Goal: Transaction & Acquisition: Purchase product/service

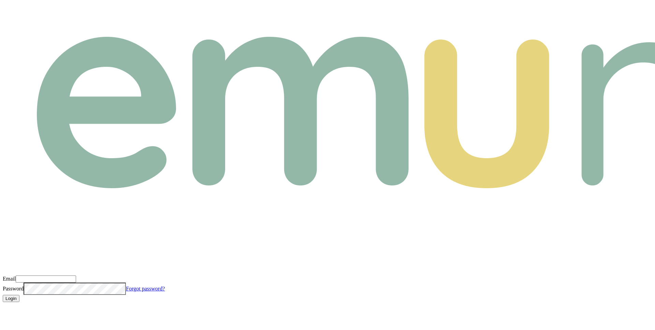
click at [76, 275] on input "Email" at bounding box center [46, 278] width 60 height 7
paste input "m+broker@emumoney.com.au"
type input "m+broker@emumoney.com.au"
click at [19, 295] on button "Login" at bounding box center [11, 298] width 17 height 7
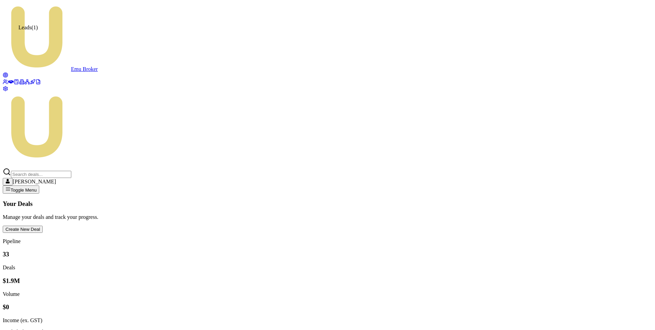
click at [8, 72] on icon at bounding box center [5, 74] width 5 height 5
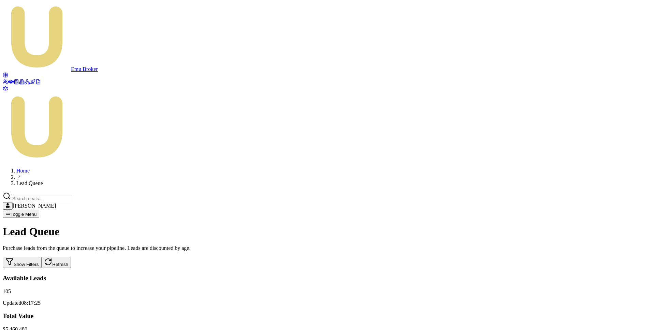
click at [41, 257] on button "Show Filters" at bounding box center [22, 262] width 39 height 11
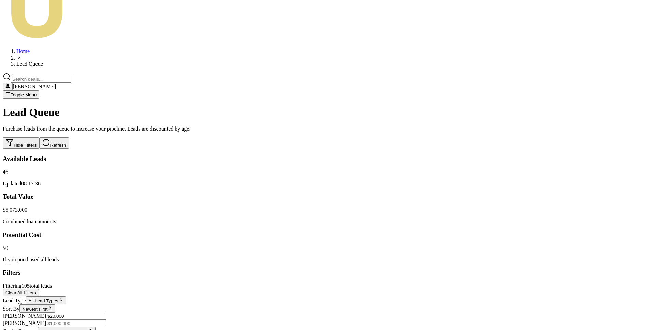
scroll to position [90, 0]
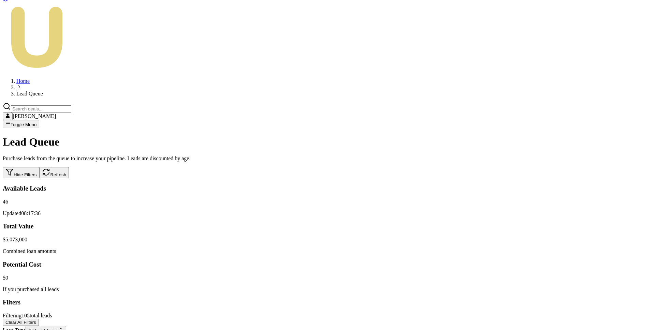
type input "$20,000"
type input "$50,000"
click at [39, 319] on button "Clear All Filters" at bounding box center [21, 322] width 36 height 7
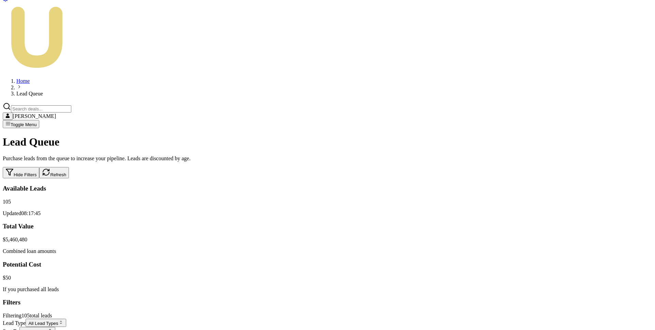
click at [263, 327] on div "Sort By Price: Low to High" at bounding box center [327, 331] width 649 height 8
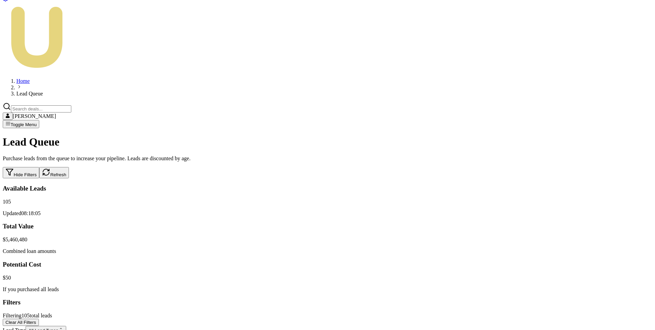
click at [39, 319] on button "Clear All Filters" at bounding box center [21, 322] width 36 height 7
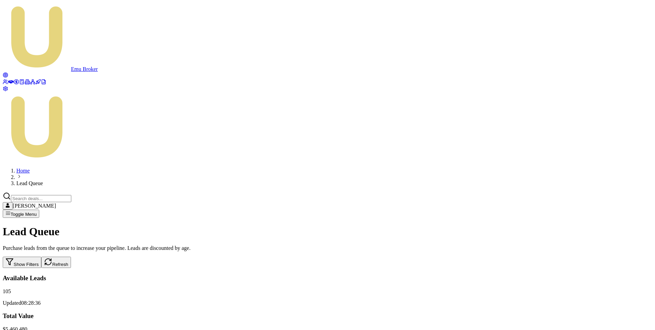
click at [14, 85] on icon at bounding box center [16, 81] width 5 height 5
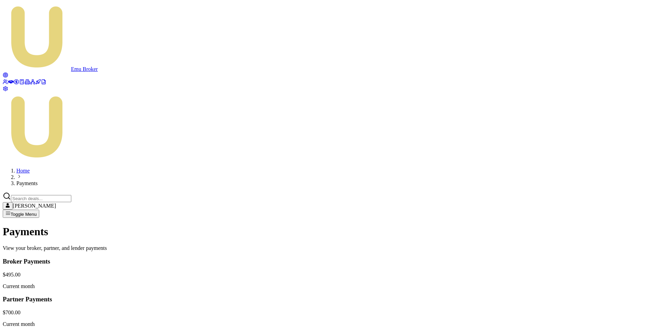
copy p "Finalized lead invoices will appear here when you purchase leads from the queue."
